Goal: Task Accomplishment & Management: Manage account settings

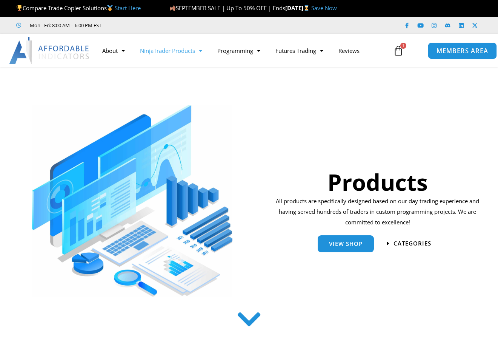
click at [461, 49] on span "MEMBERS AREA" at bounding box center [463, 51] width 52 height 6
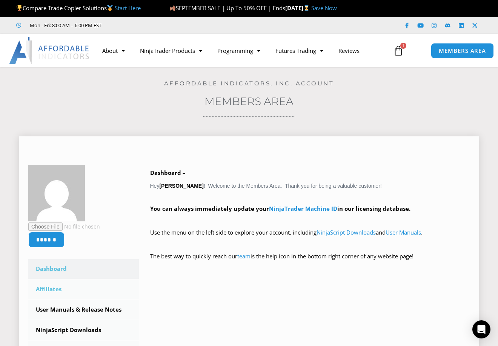
click at [52, 287] on link "Affiliates" at bounding box center [83, 289] width 111 height 20
